Goal: Submit feedback/report problem

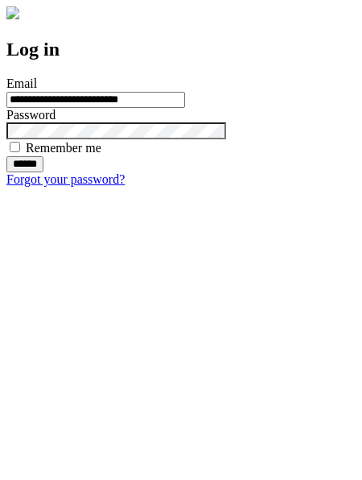
type input "**********"
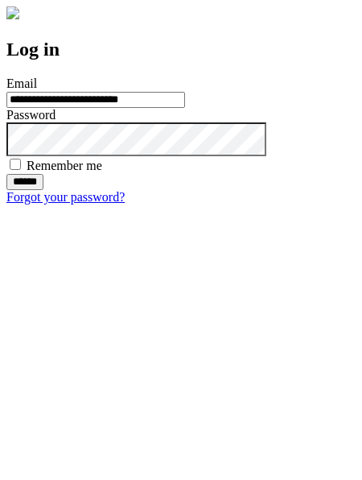
click at [43, 190] on input "******" at bounding box center [24, 182] width 37 height 16
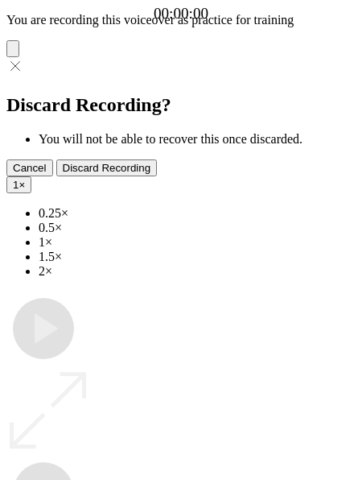
type input "**********"
